Goal: Task Accomplishment & Management: Use online tool/utility

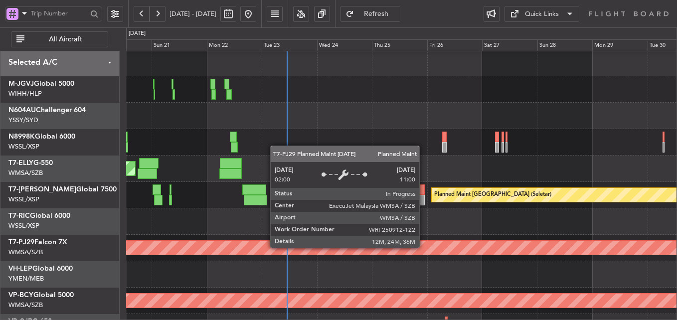
click at [308, 246] on div "Planned Maint [GEOGRAPHIC_DATA] (Sultan [PERSON_NAME] [PERSON_NAME] - Subang)" at bounding box center [443, 248] width 1565 height 14
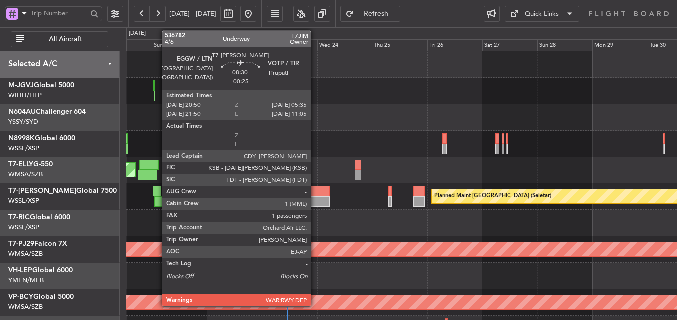
click at [315, 198] on div at bounding box center [319, 201] width 20 height 10
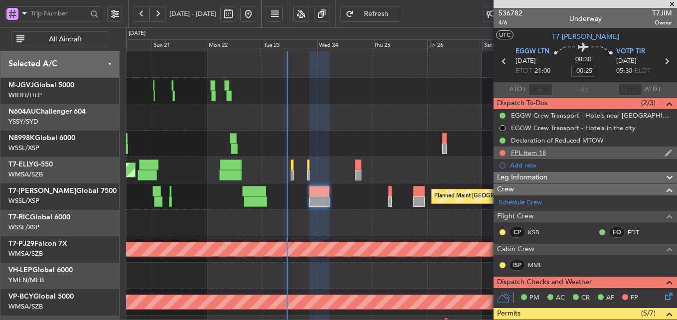
click at [527, 154] on div "FPL item 18" at bounding box center [528, 152] width 35 height 8
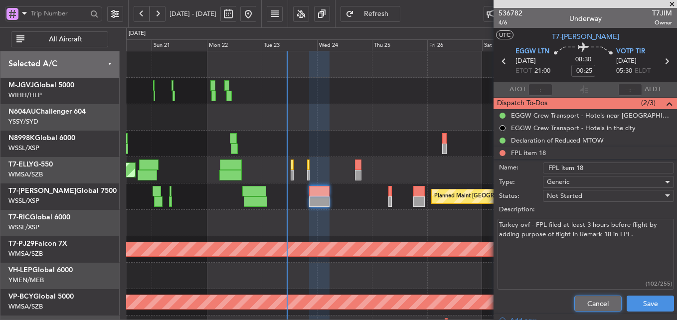
click at [581, 301] on button "Cancel" at bounding box center [597, 304] width 47 height 16
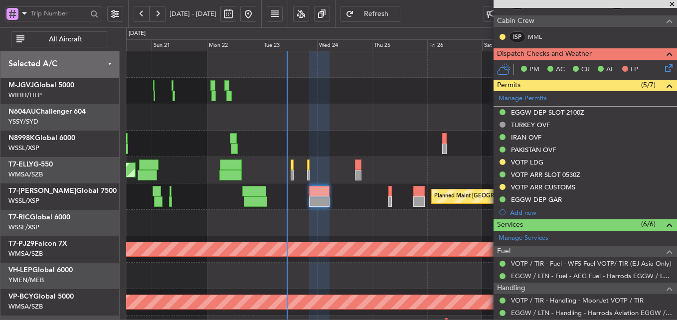
scroll to position [326, 0]
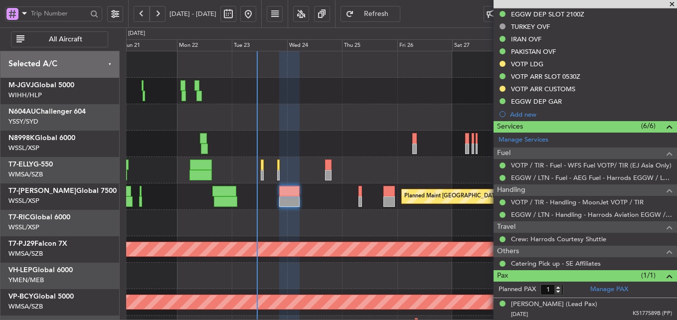
click at [235, 118] on div at bounding box center [401, 117] width 550 height 26
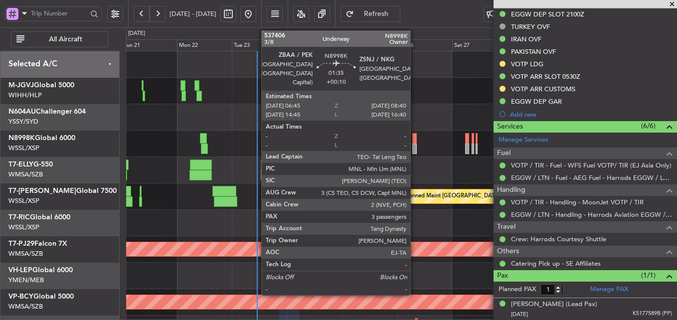
click at [415, 143] on div at bounding box center [414, 138] width 4 height 10
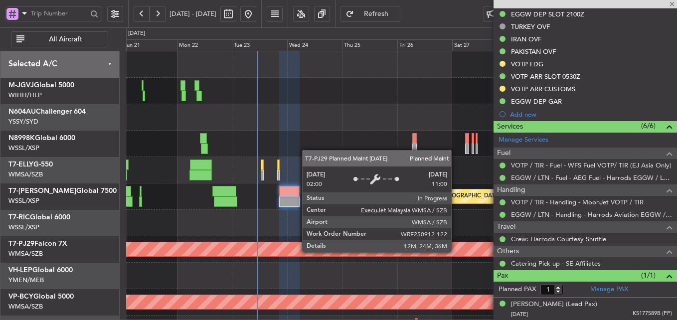
type input "+00:10"
type input "3"
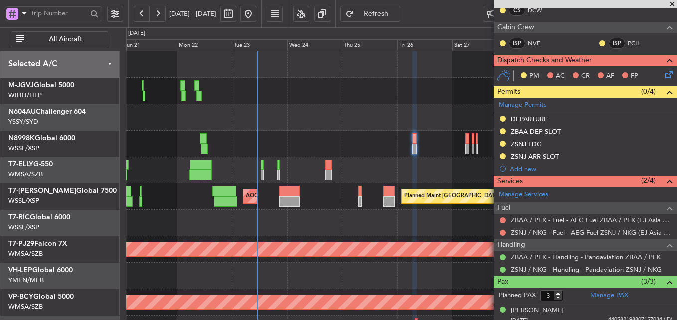
scroll to position [303, 0]
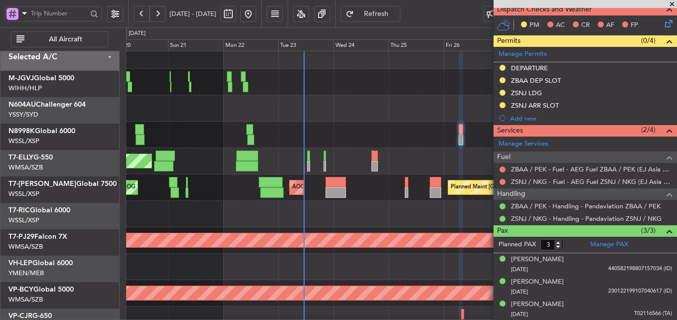
click at [344, 112] on div at bounding box center [401, 108] width 550 height 26
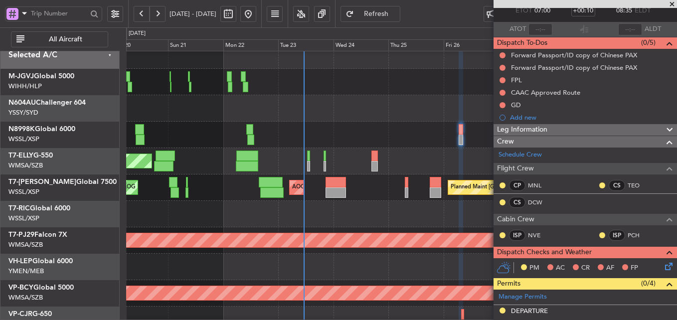
scroll to position [0, 0]
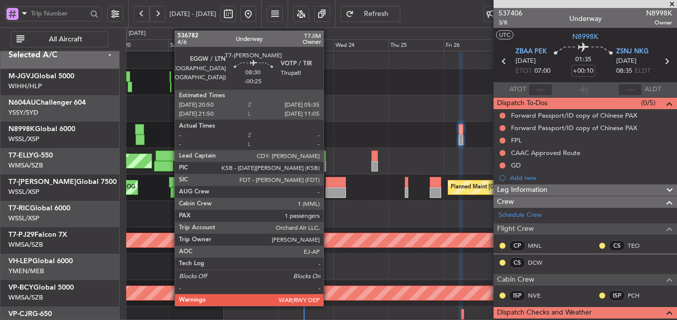
click at [328, 187] on div at bounding box center [335, 182] width 20 height 10
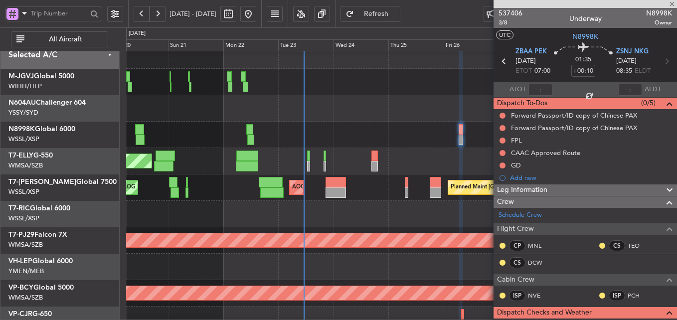
type input "-00:25"
type input "1"
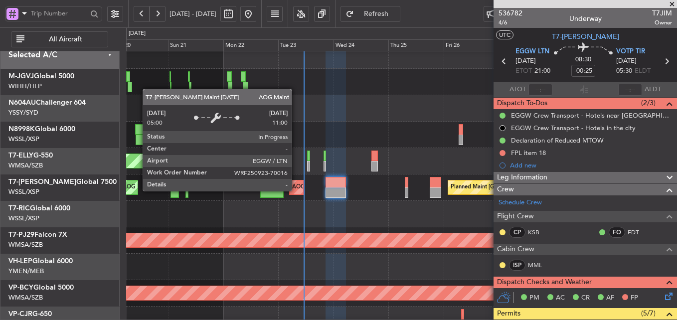
click at [296, 190] on div "AOG Maint London ([GEOGRAPHIC_DATA])" at bounding box center [348, 187] width 112 height 15
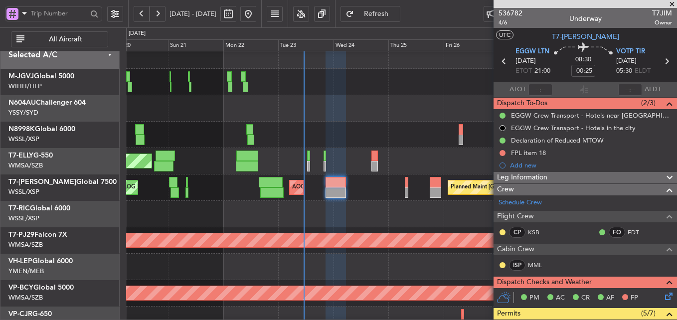
scroll to position [9, 0]
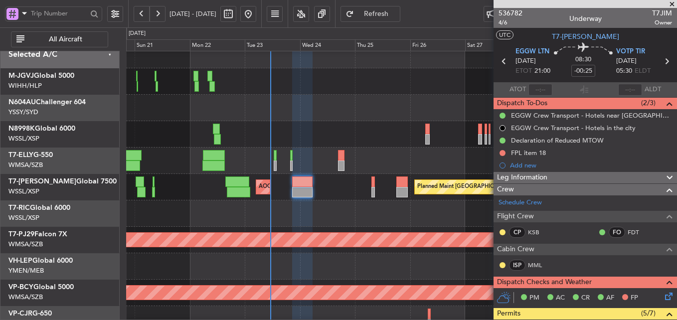
click at [344, 200] on div at bounding box center [401, 213] width 550 height 26
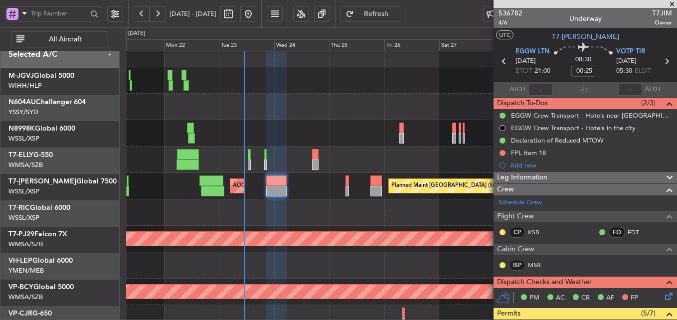
scroll to position [10, 0]
click at [335, 209] on div at bounding box center [401, 212] width 550 height 26
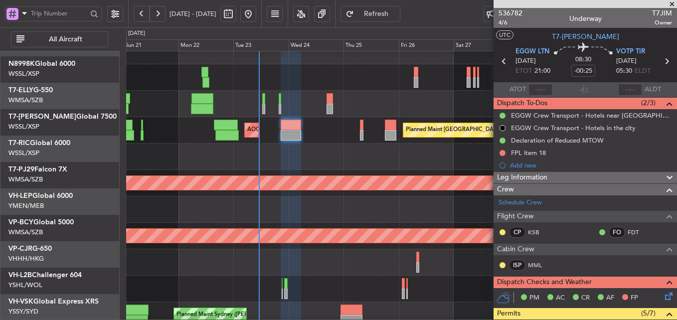
scroll to position [51, 0]
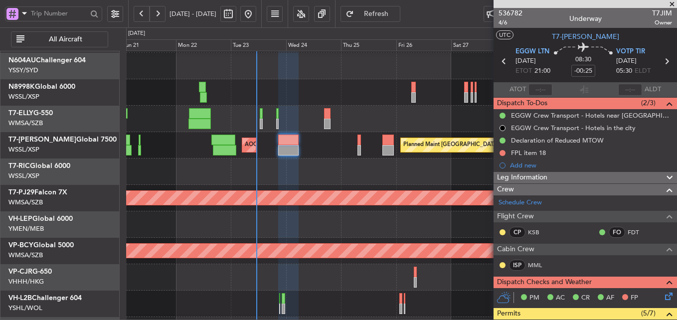
click at [329, 161] on div at bounding box center [401, 171] width 550 height 26
click at [328, 163] on div at bounding box center [401, 171] width 550 height 26
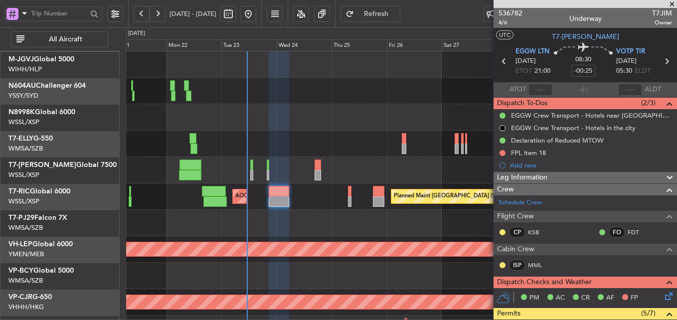
scroll to position [0, 0]
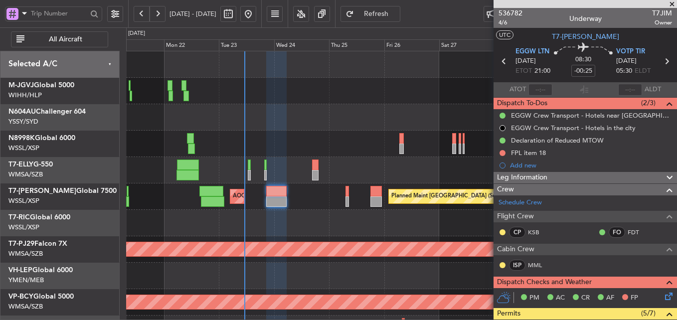
click at [364, 177] on div "[PERSON_NAME] [GEOGRAPHIC_DATA] (Dubai Intl) Planned Maint [GEOGRAPHIC_DATA] ([…" at bounding box center [401, 170] width 550 height 26
